Goal: Information Seeking & Learning: Learn about a topic

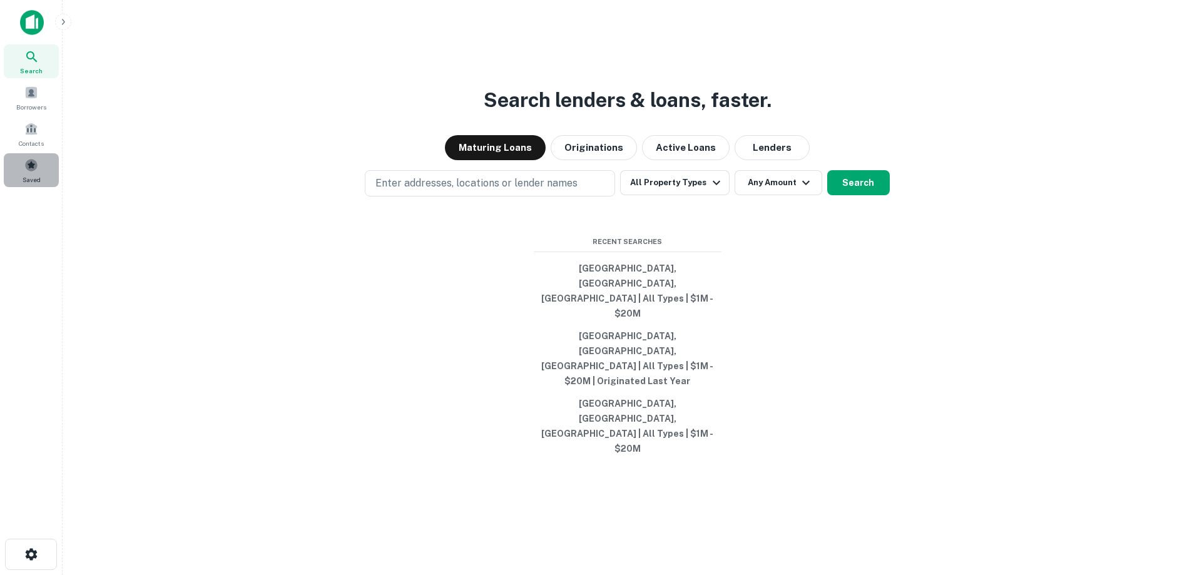
click at [25, 166] on span at bounding box center [31, 165] width 14 height 14
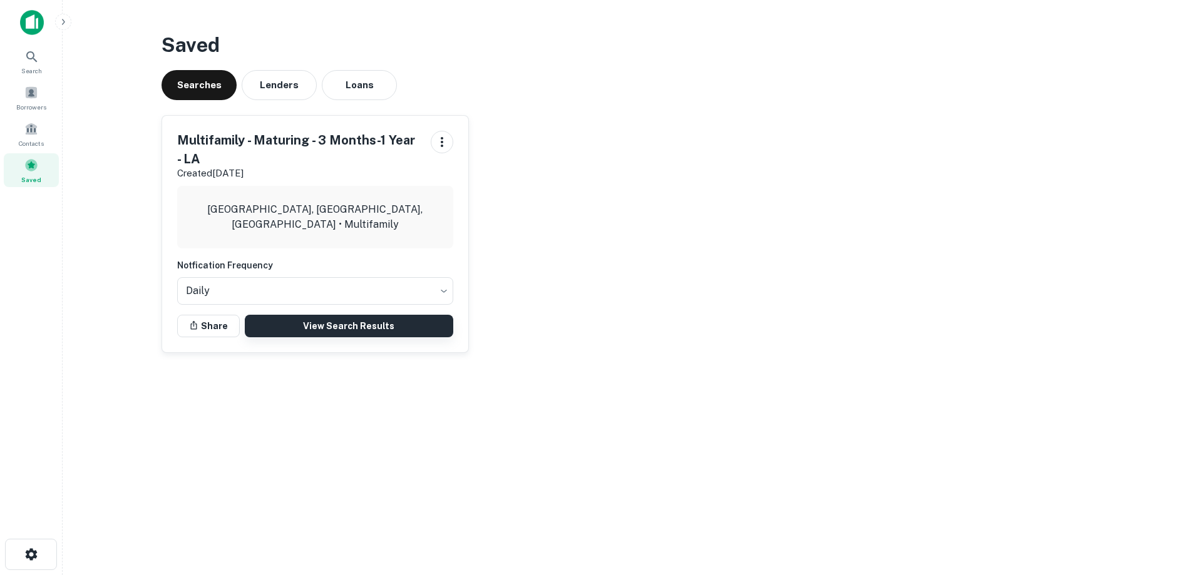
click at [328, 324] on link "View Search Results" at bounding box center [349, 326] width 208 height 23
click at [35, 96] on span at bounding box center [31, 93] width 14 height 14
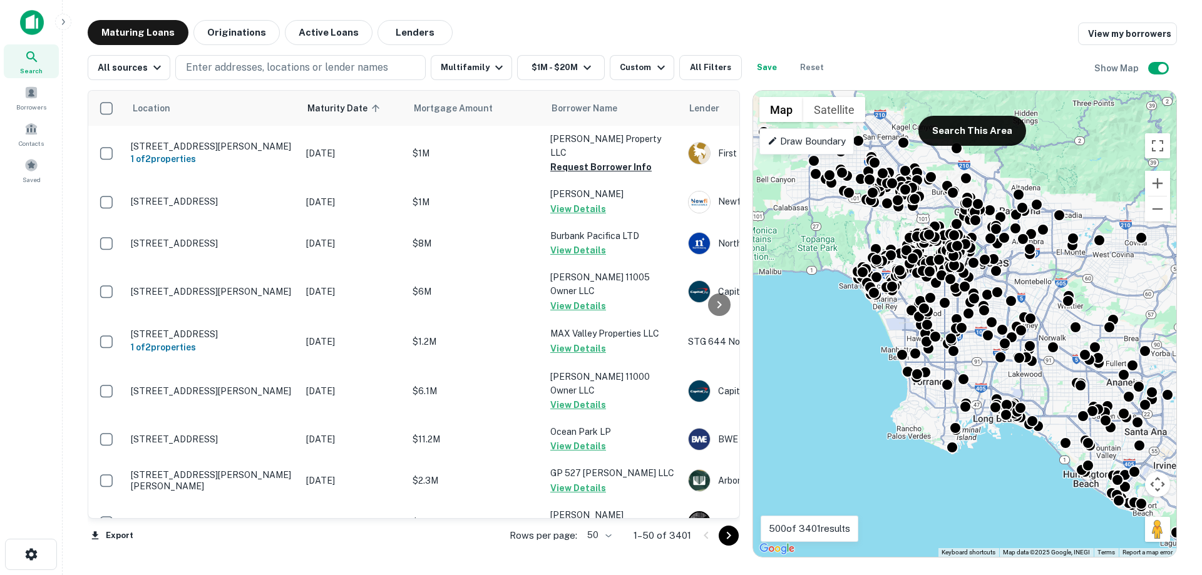
click at [727, 536] on icon "Go to next page" at bounding box center [728, 535] width 15 height 15
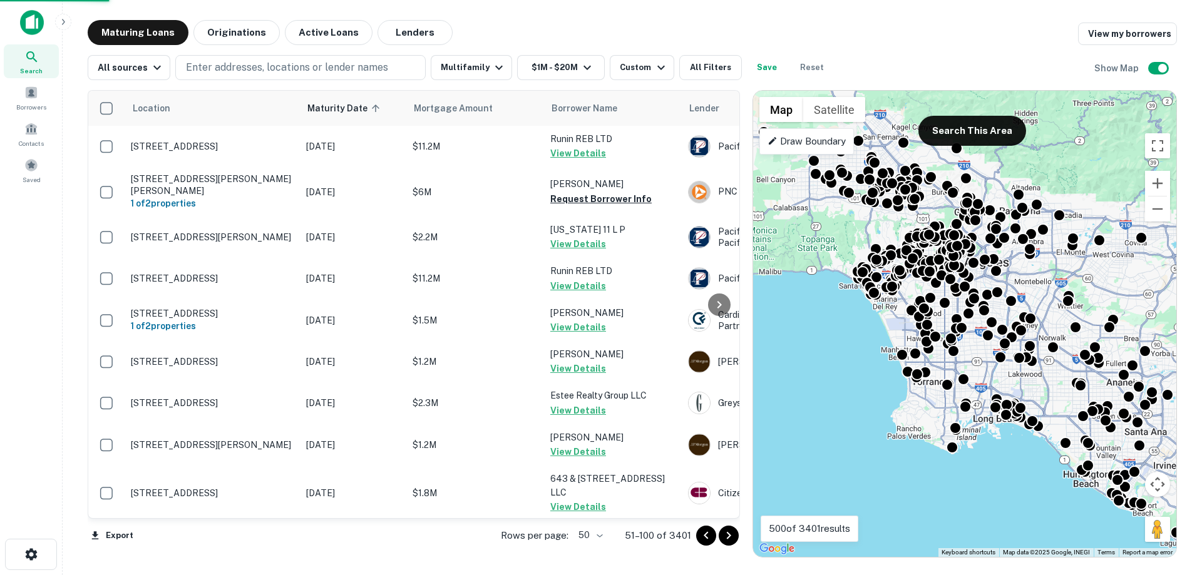
click at [727, 536] on icon "Go to next page" at bounding box center [728, 535] width 15 height 15
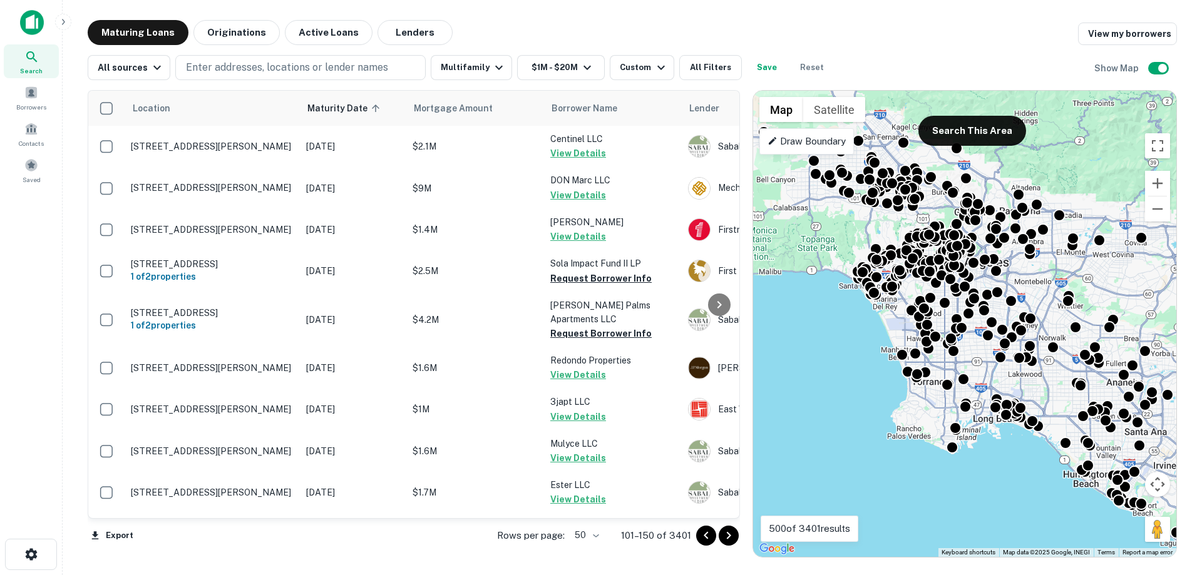
click at [727, 536] on icon "Go to next page" at bounding box center [728, 535] width 15 height 15
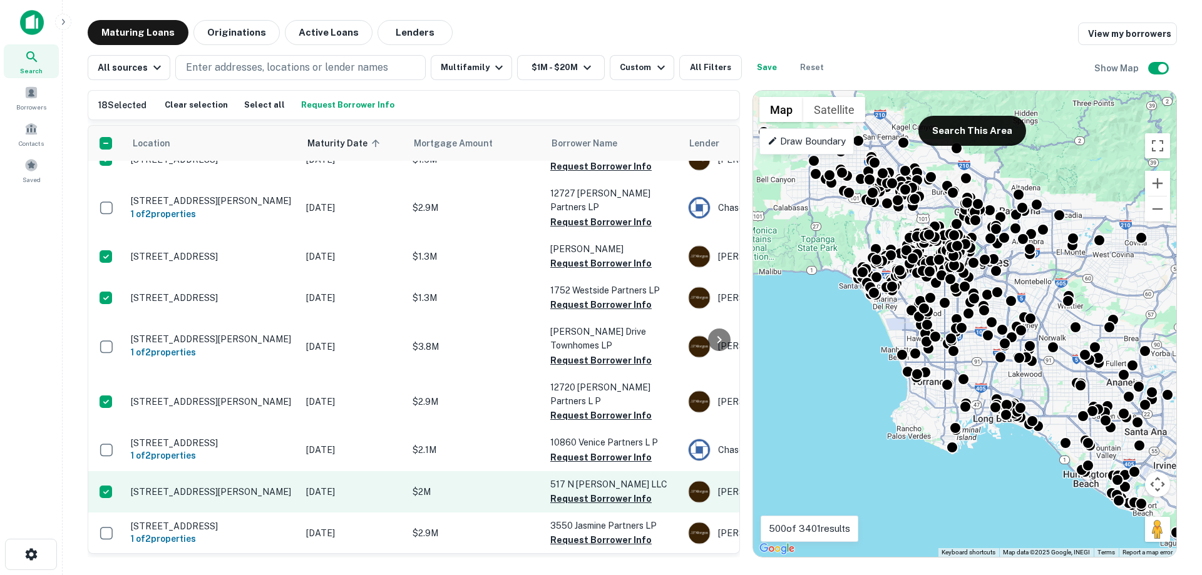
scroll to position [1787, 0]
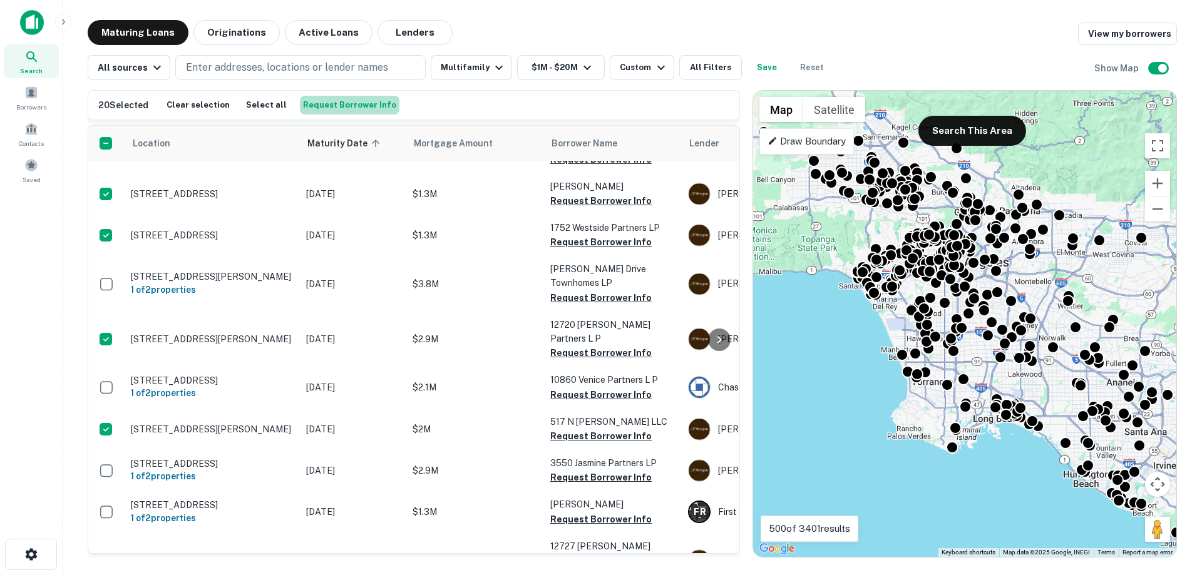
click at [358, 108] on button "Request Borrower Info" at bounding box center [350, 105] width 100 height 19
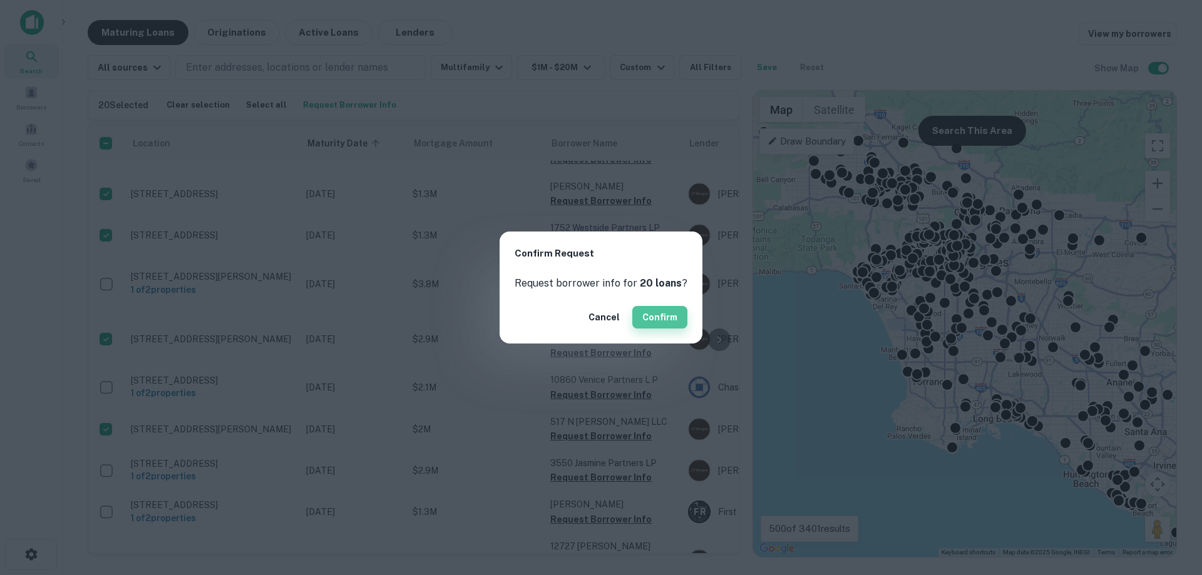
click at [650, 315] on button "Confirm" at bounding box center [659, 317] width 55 height 23
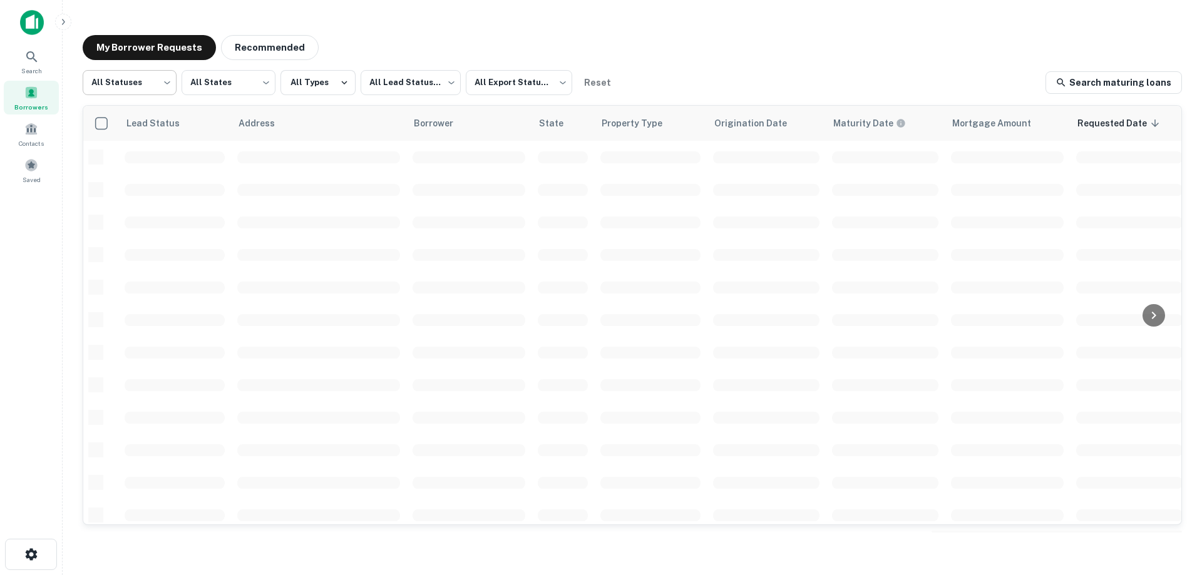
click at [148, 82] on body "Search Borrowers Contacts Saved My Borrower Requests Recommended All Statuses *…" at bounding box center [601, 287] width 1202 height 575
click at [141, 153] on li "Fulfilled" at bounding box center [130, 160] width 94 height 23
type input "*********"
click at [322, 81] on button "All Types" at bounding box center [317, 82] width 75 height 25
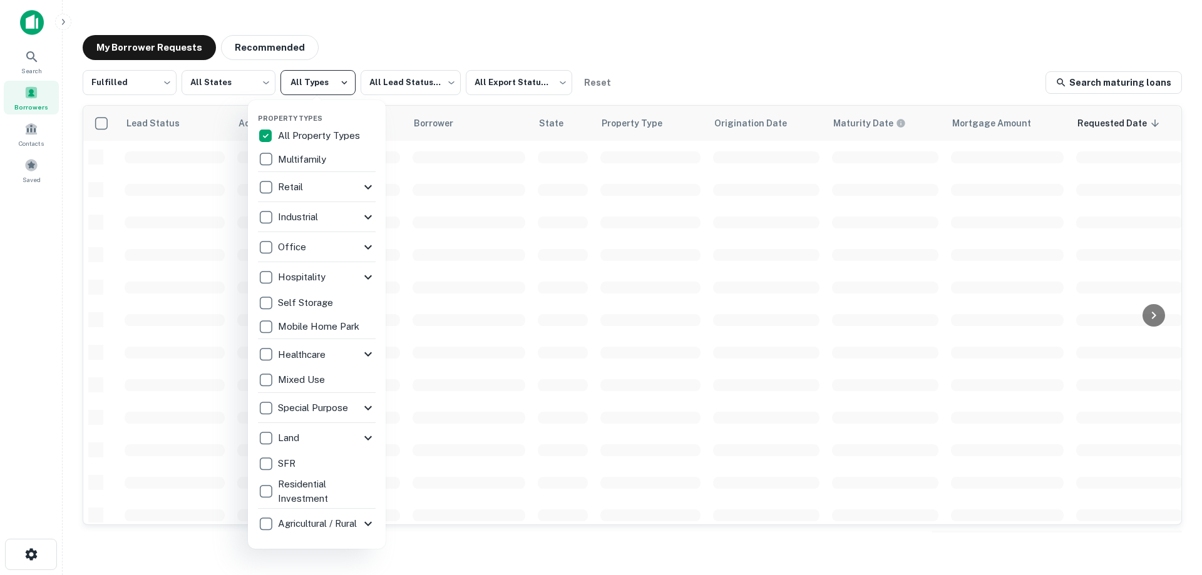
click at [322, 81] on div at bounding box center [601, 287] width 1202 height 575
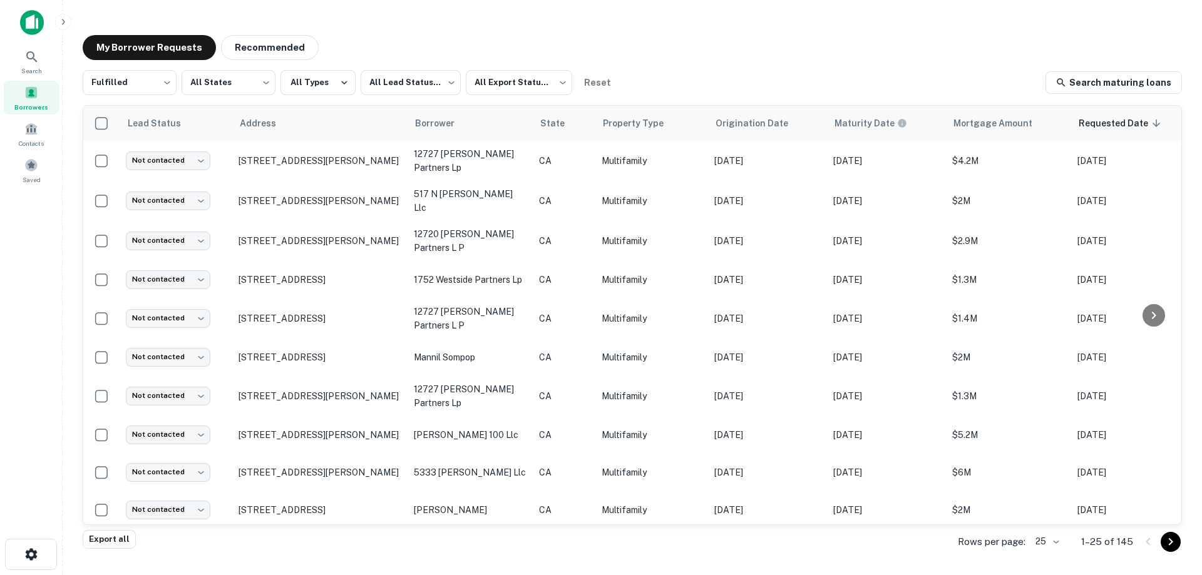
click at [435, 81] on div at bounding box center [601, 287] width 1202 height 575
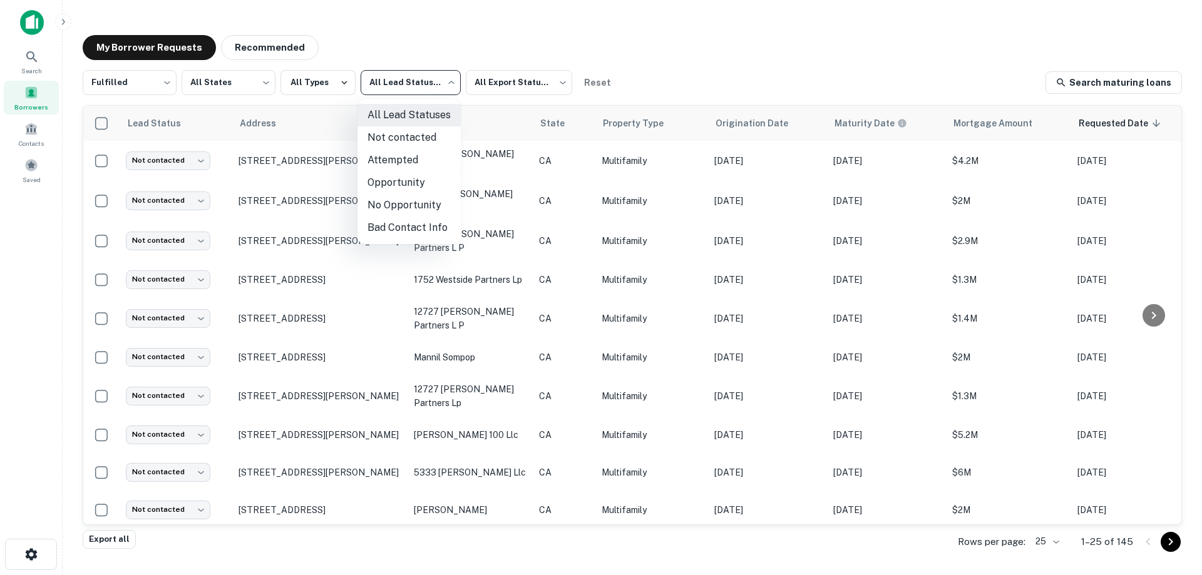
click at [420, 77] on body "Search Borrowers Contacts Saved My Borrower Requests Recommended Fulfilled ****…" at bounding box center [601, 287] width 1202 height 575
click at [413, 135] on li "Not contacted" at bounding box center [408, 137] width 103 height 23
type input "****"
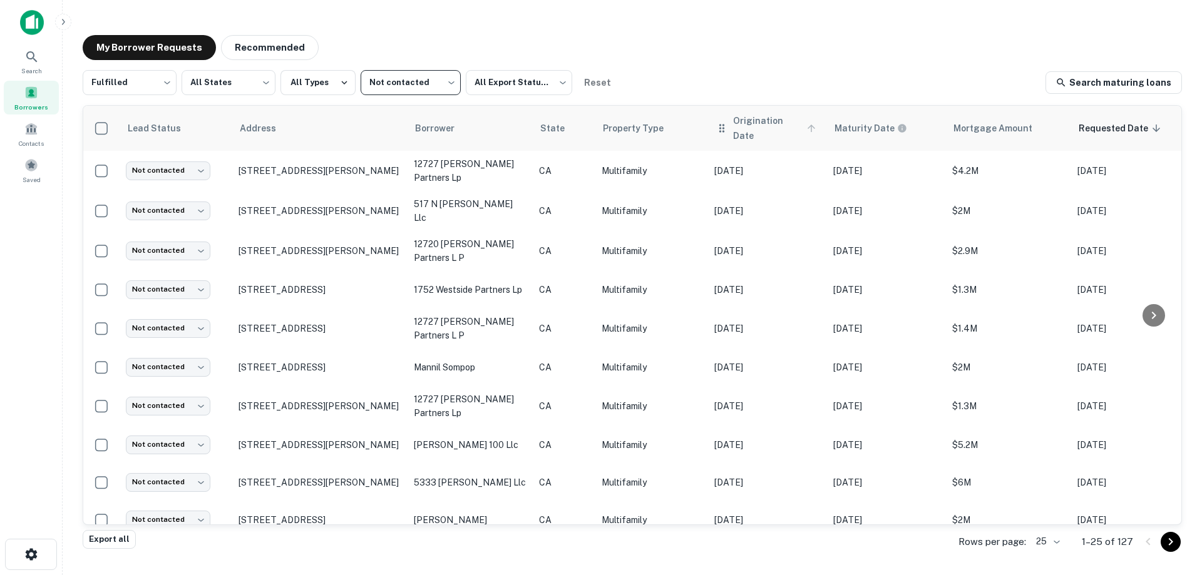
click at [760, 126] on span "Origination Date" at bounding box center [776, 128] width 86 height 30
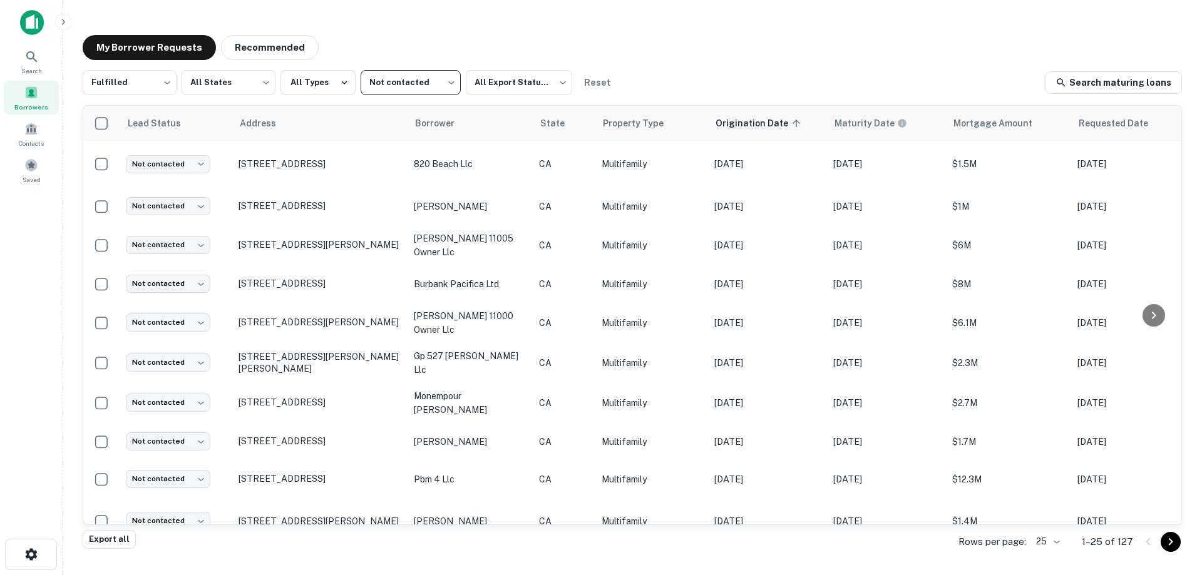
click at [1041, 541] on body "Search Borrowers Contacts Saved My Borrower Requests Recommended Fulfilled ****…" at bounding box center [601, 287] width 1202 height 575
click at [1049, 498] on li "250" at bounding box center [1048, 504] width 43 height 23
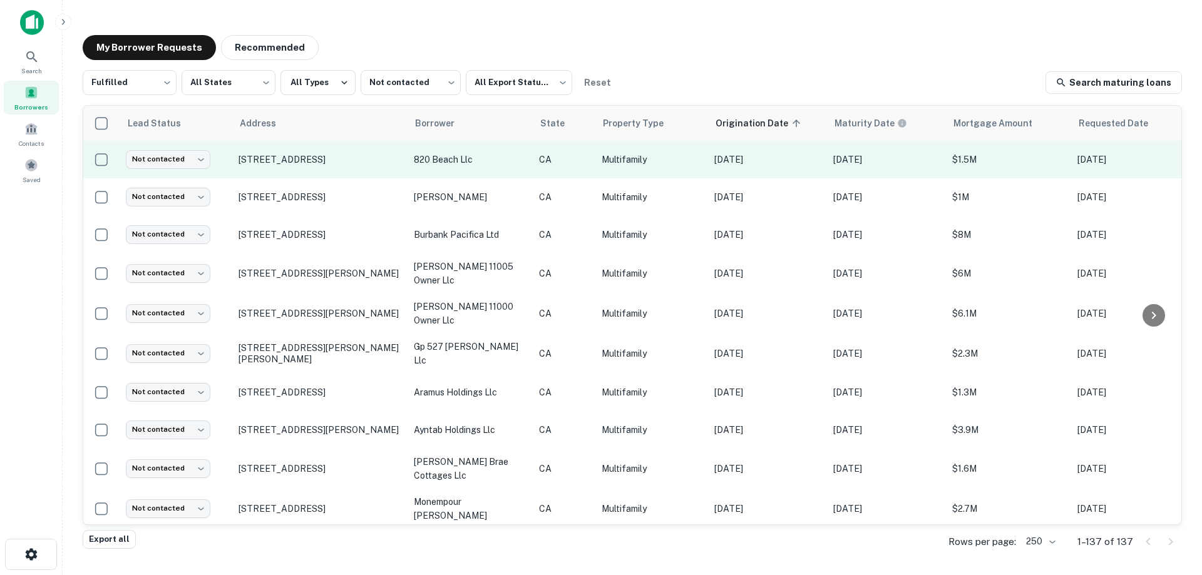
click at [491, 156] on td "820 beach llc" at bounding box center [469, 160] width 125 height 38
